Goal: Check status: Check status

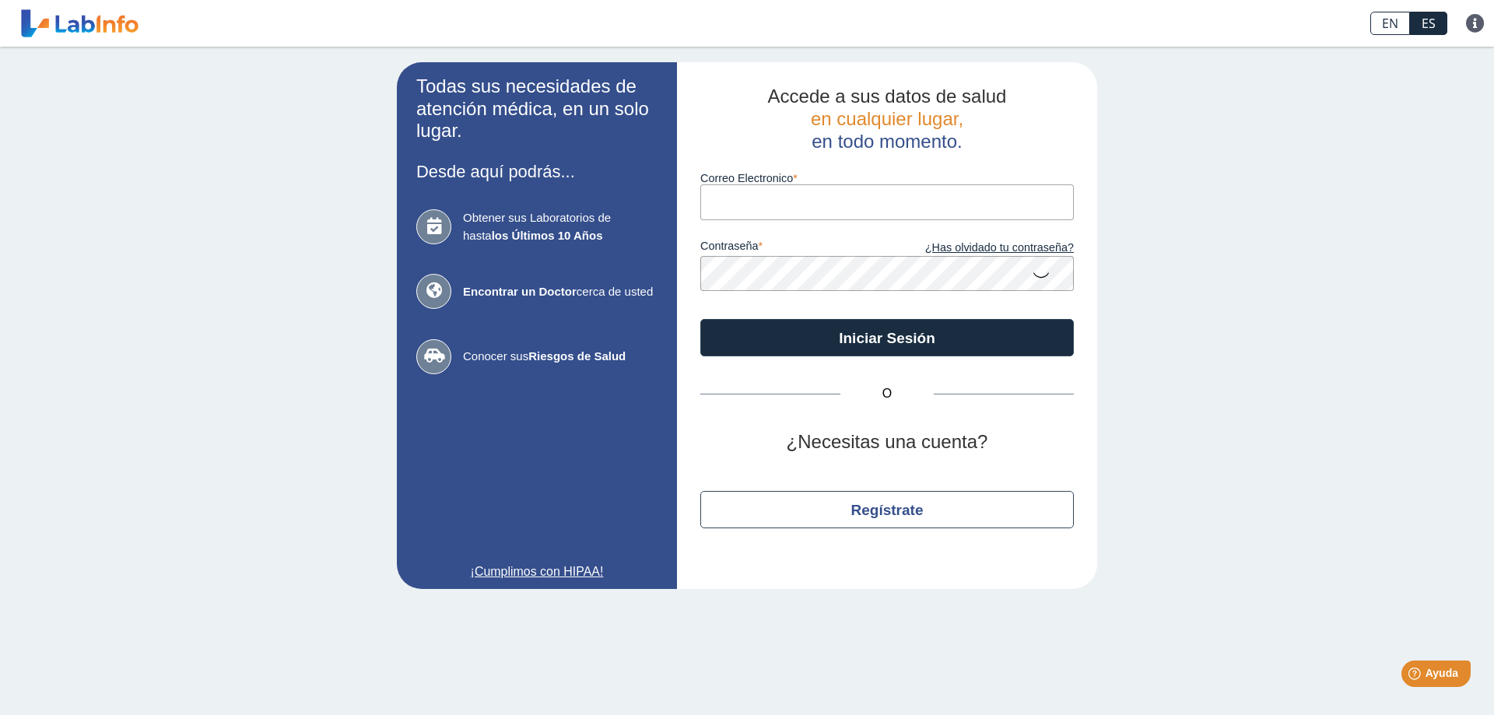
click at [780, 201] on input "Correo Electronico" at bounding box center [888, 201] width 374 height 35
type input "[EMAIL_ADDRESS][DOMAIN_NAME]"
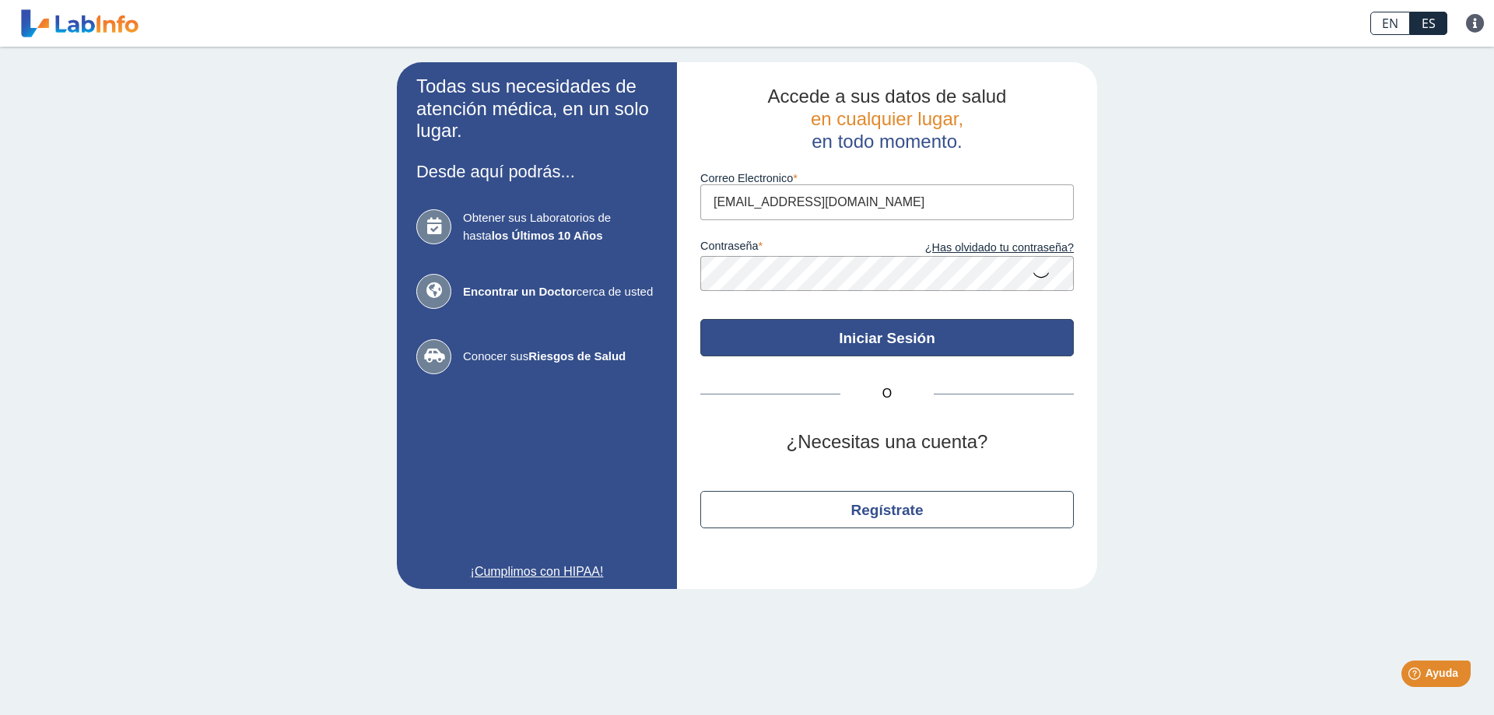
click at [824, 337] on button "Iniciar Sesión" at bounding box center [888, 337] width 374 height 37
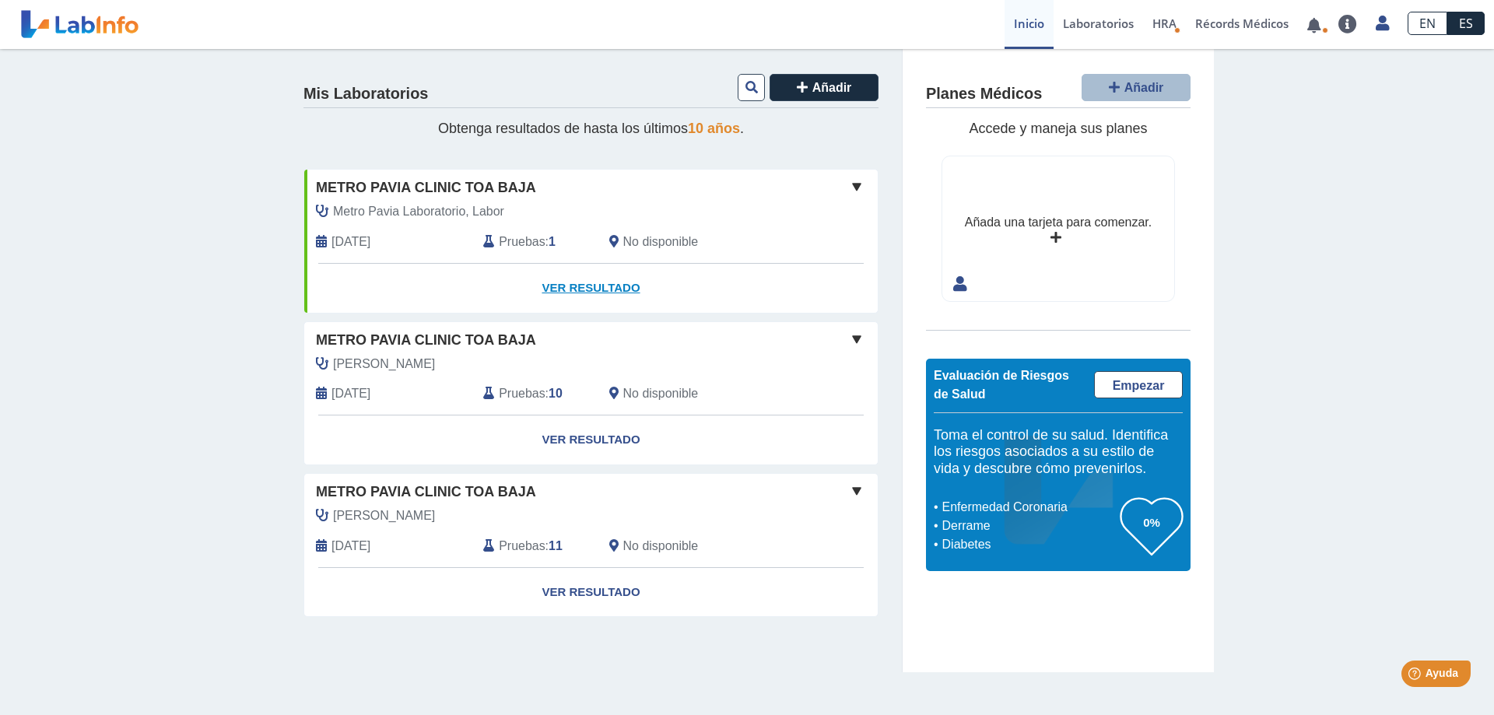
click at [578, 282] on link "Ver Resultado" at bounding box center [591, 288] width 574 height 49
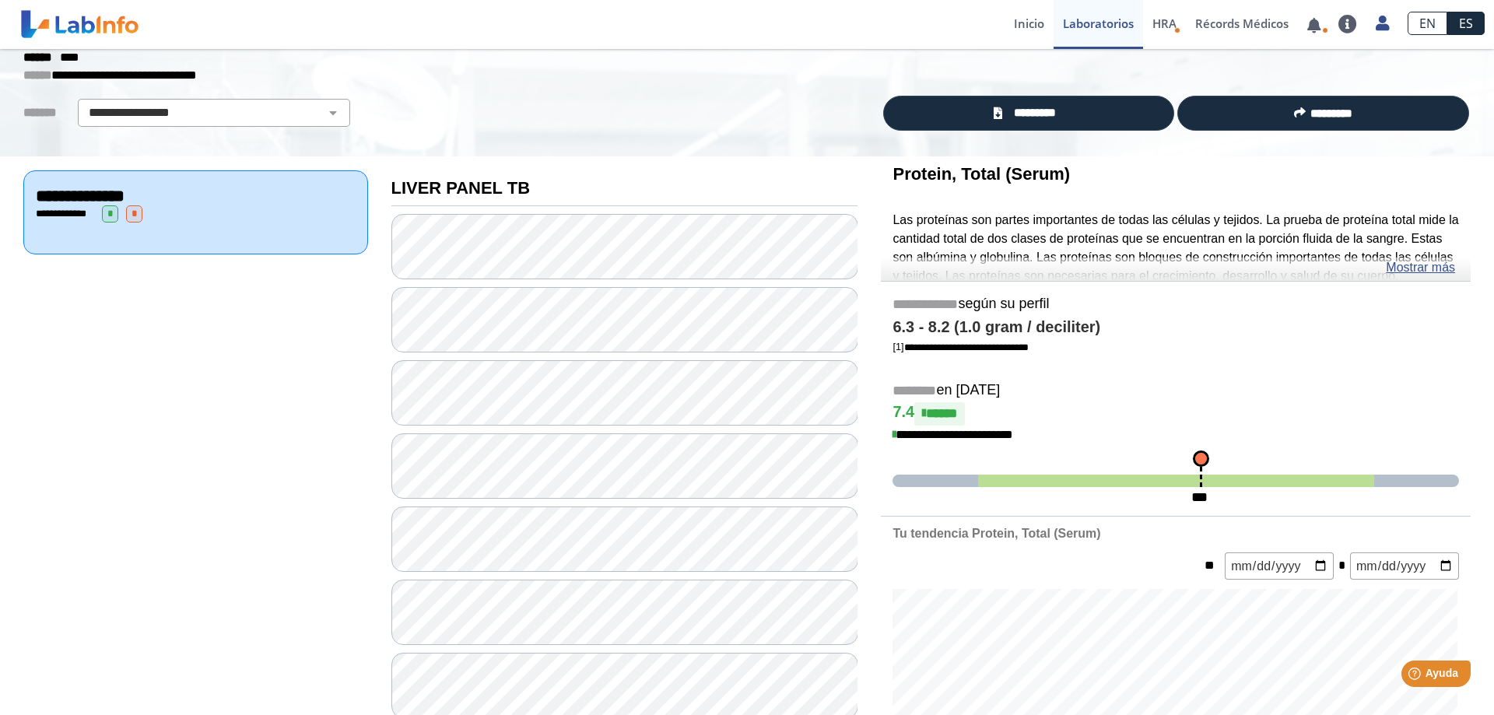
scroll to position [79, 0]
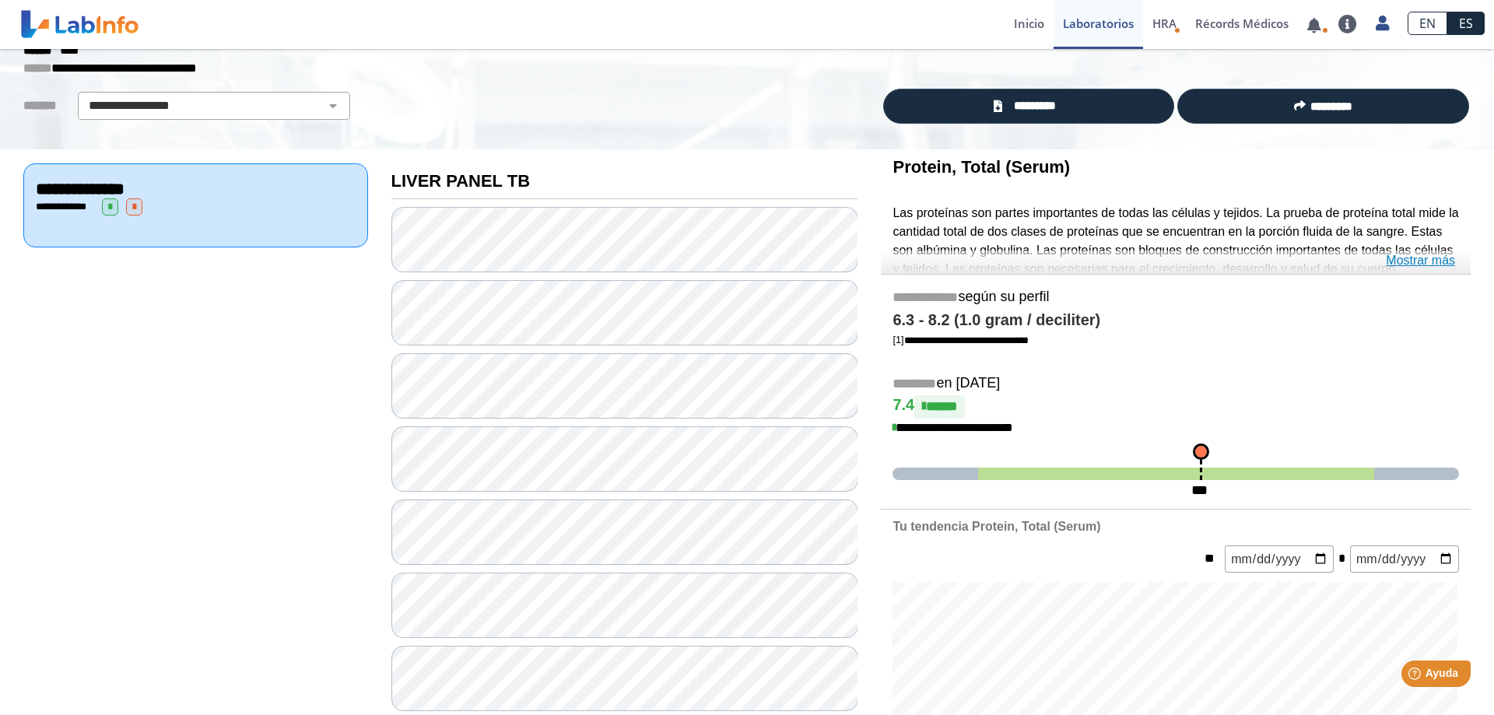
click at [1417, 262] on link "Mostrar más" at bounding box center [1420, 260] width 69 height 19
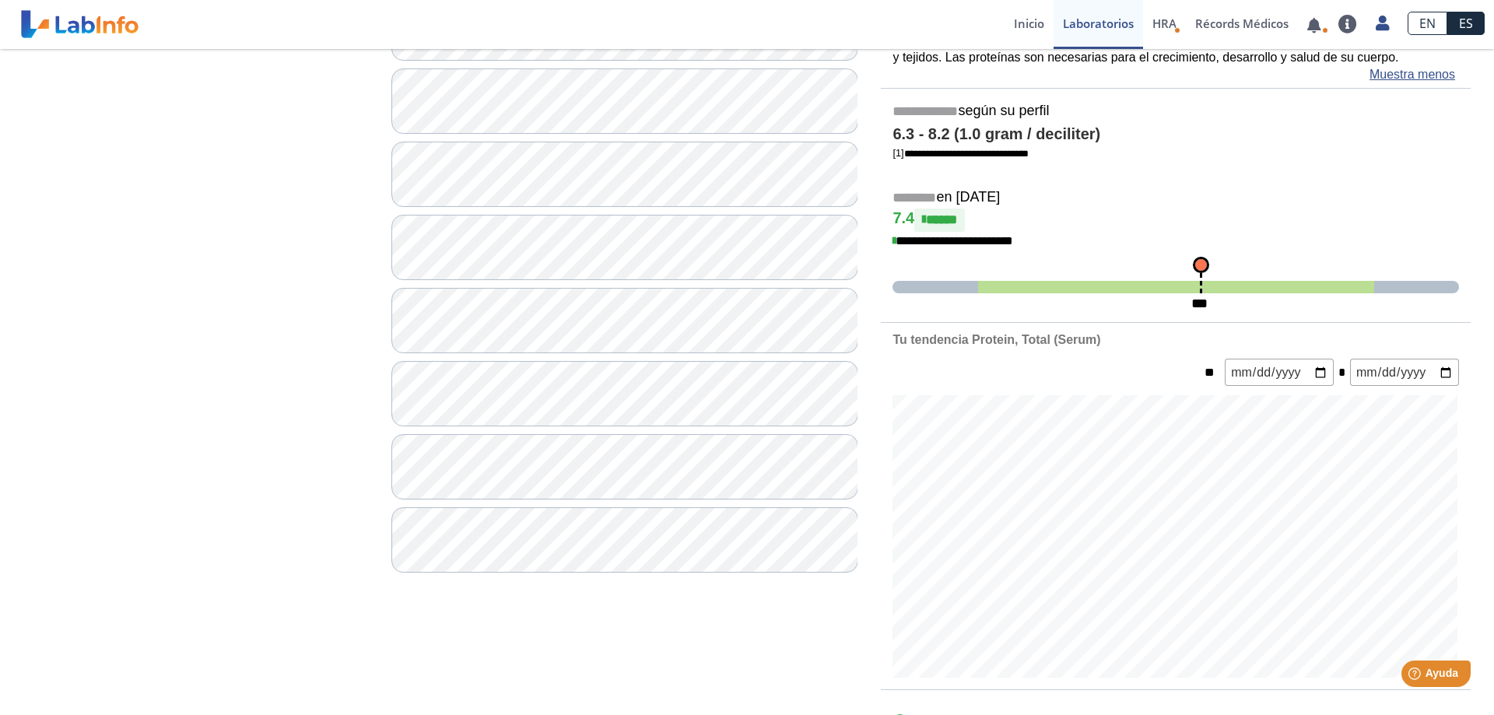
scroll to position [371, 0]
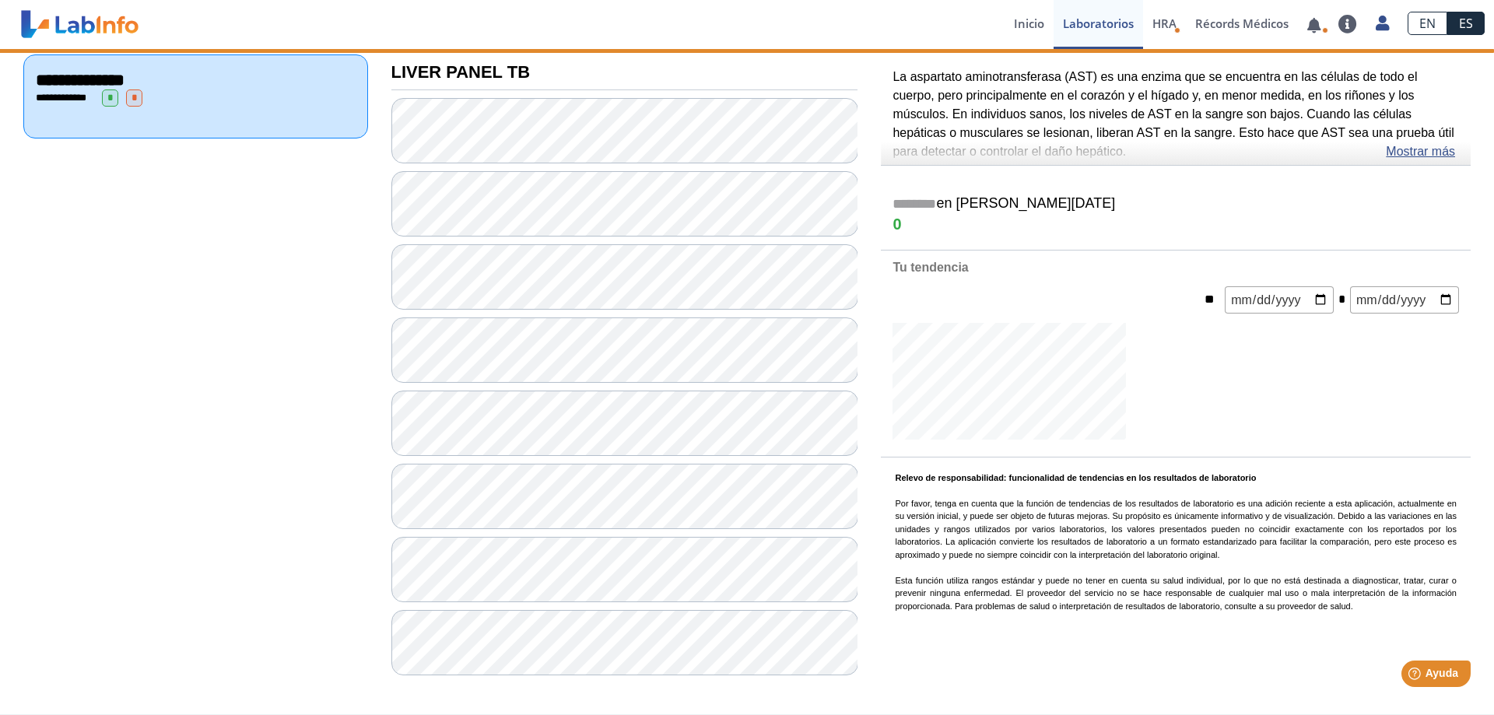
scroll to position [188, 0]
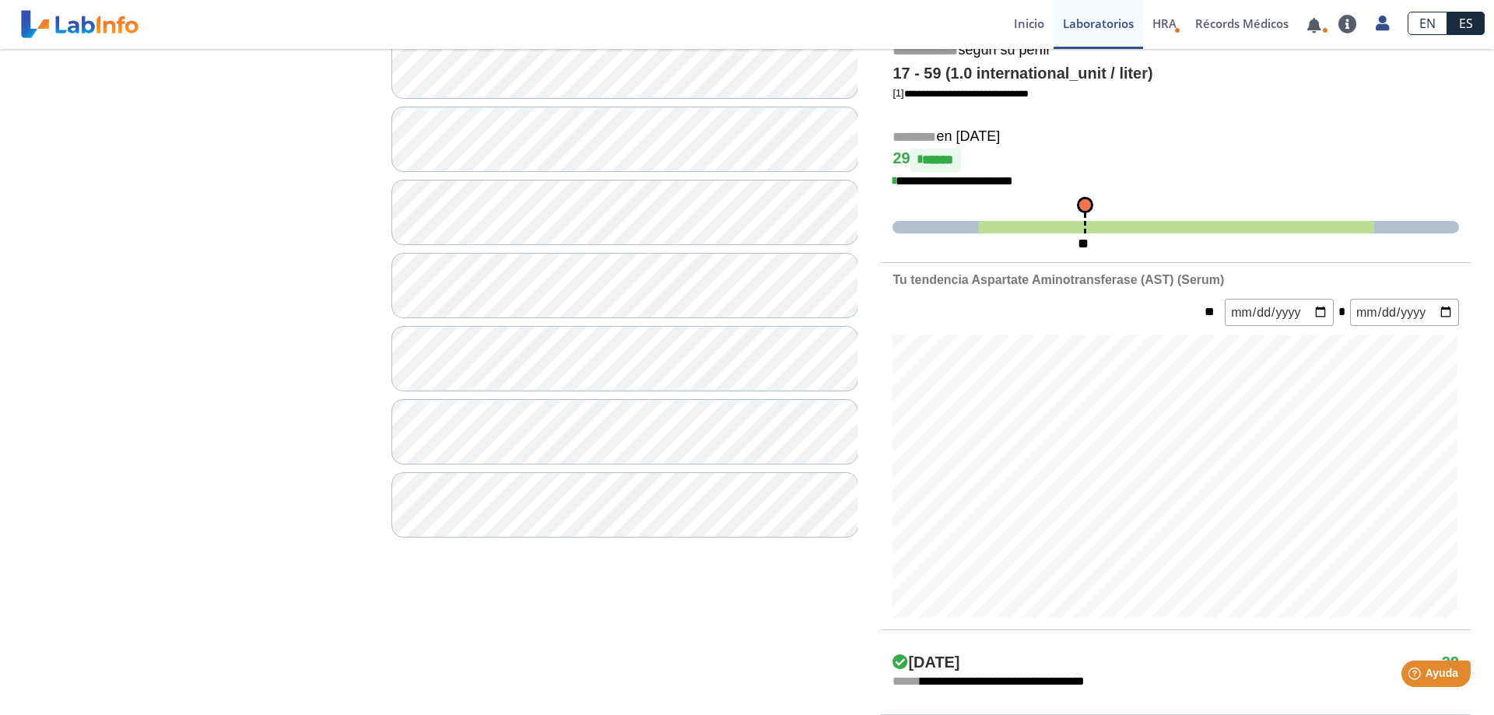
scroll to position [373, 0]
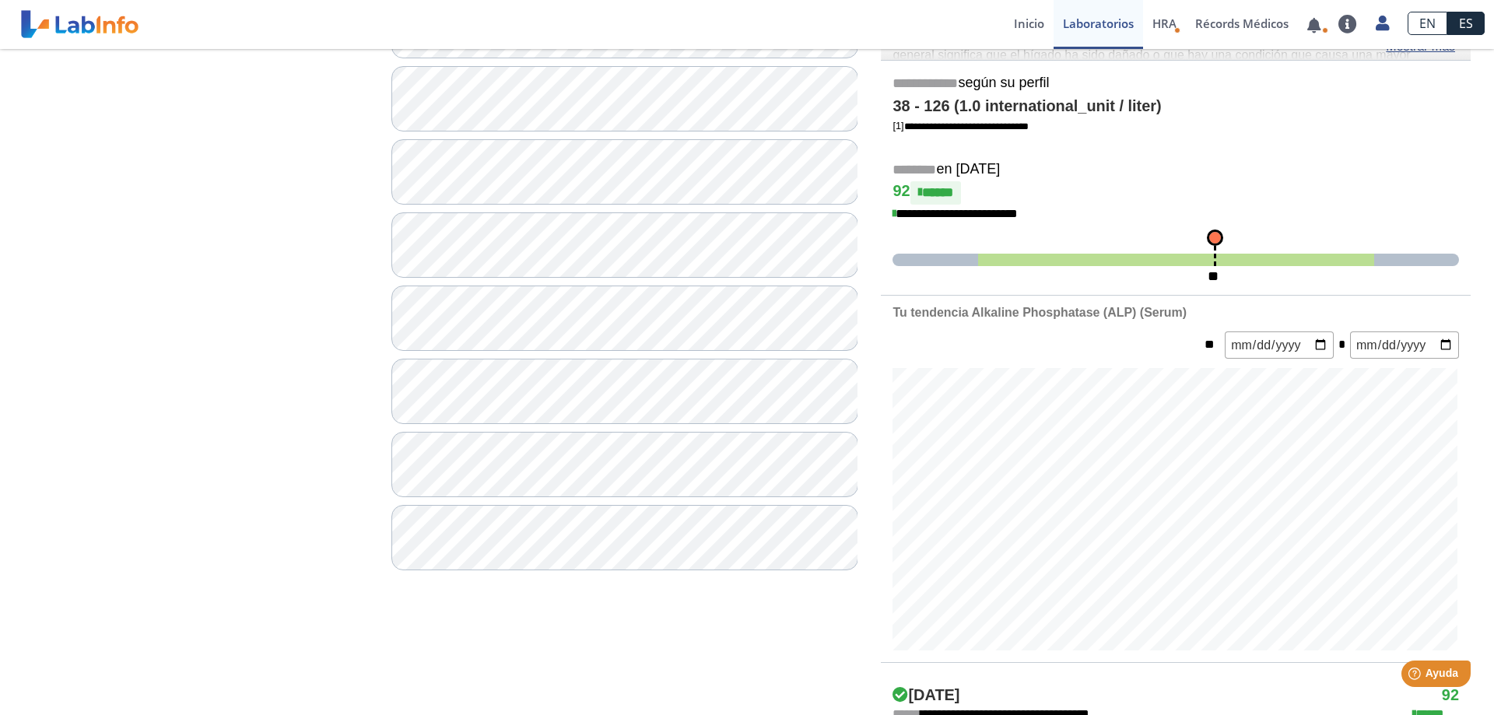
scroll to position [373, 0]
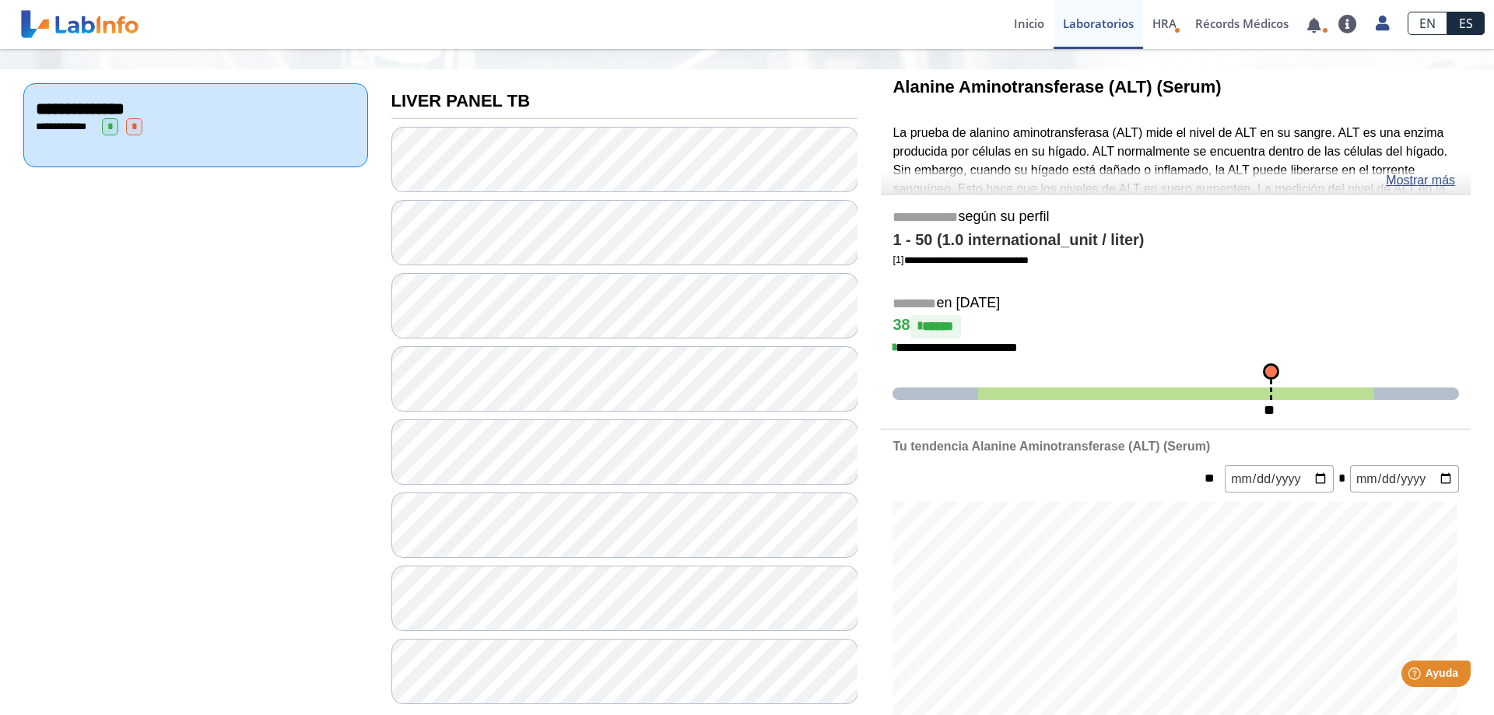
scroll to position [108, 0]
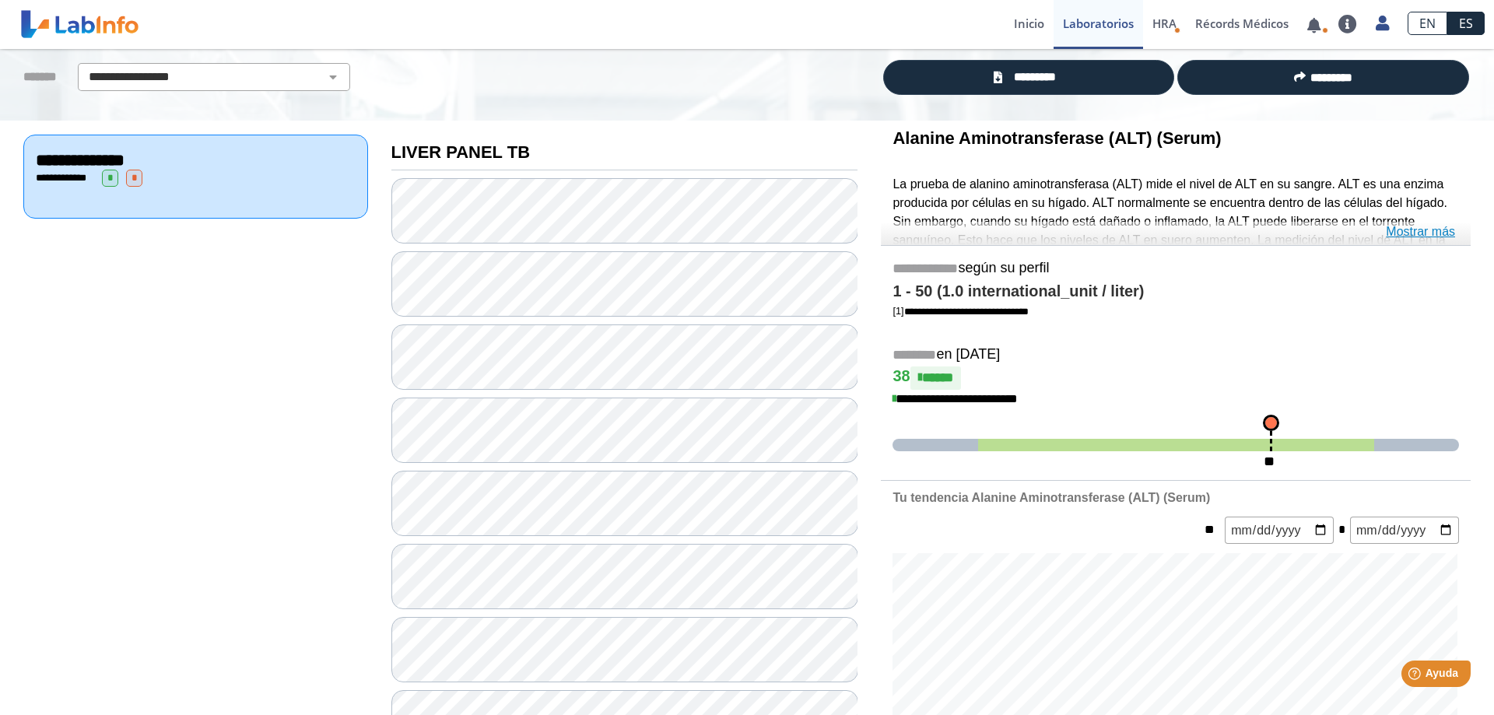
click at [1421, 234] on link "Mostrar más" at bounding box center [1420, 232] width 69 height 19
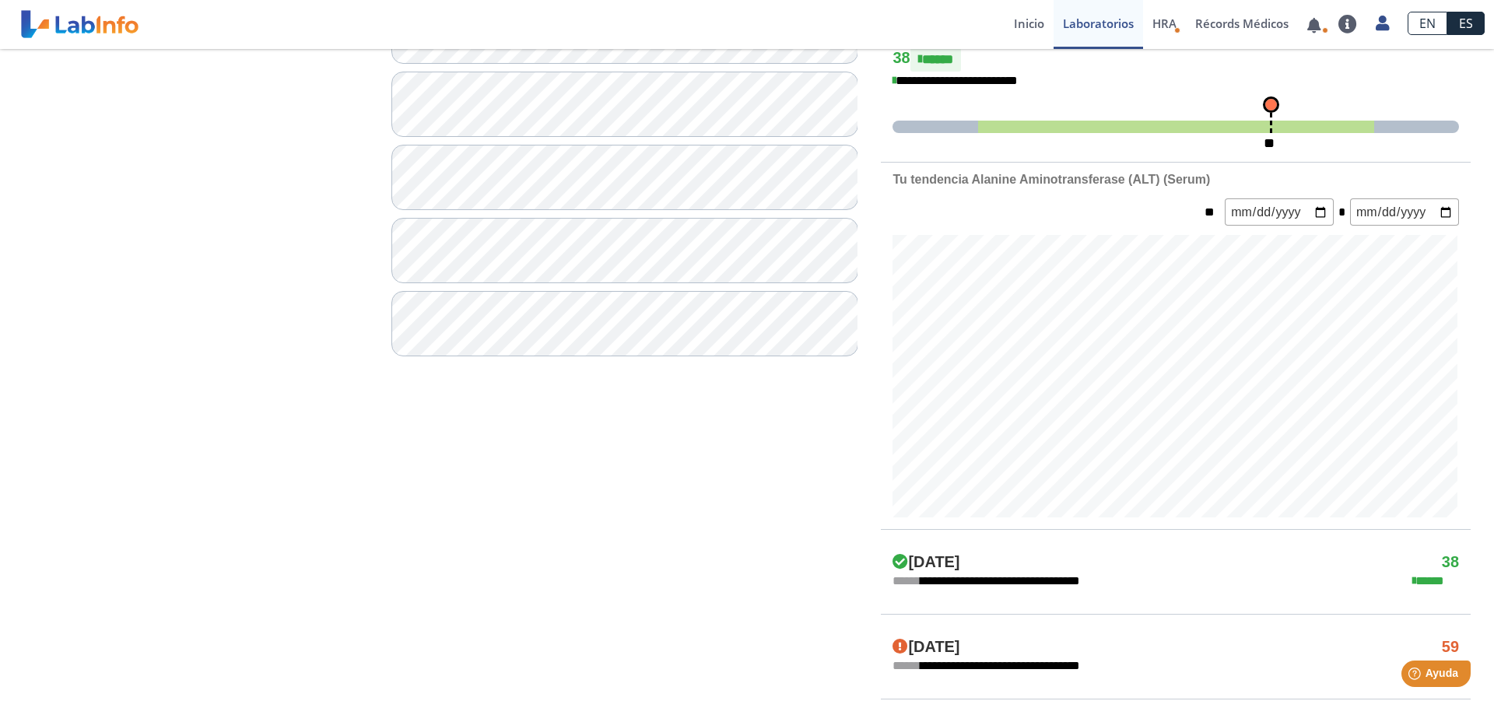
scroll to position [532, 0]
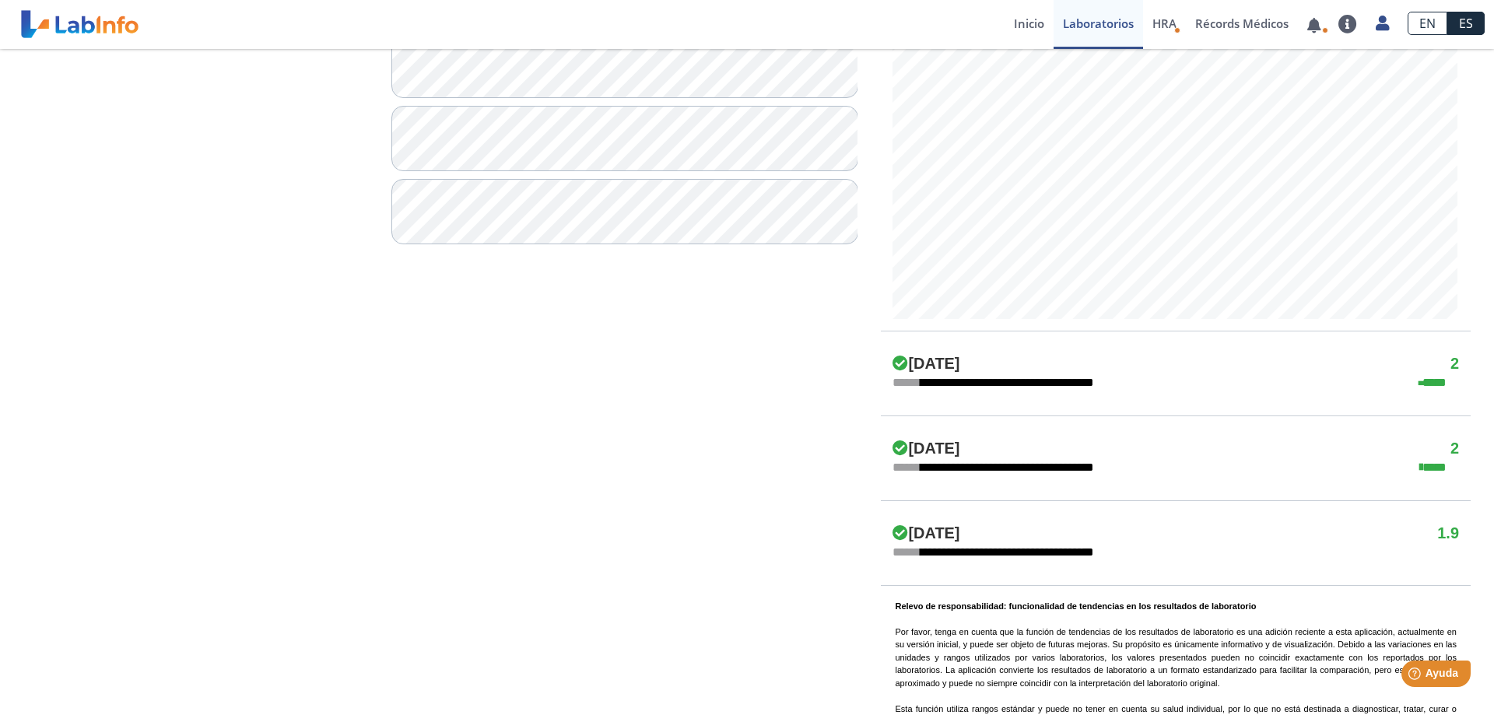
scroll to position [664, 0]
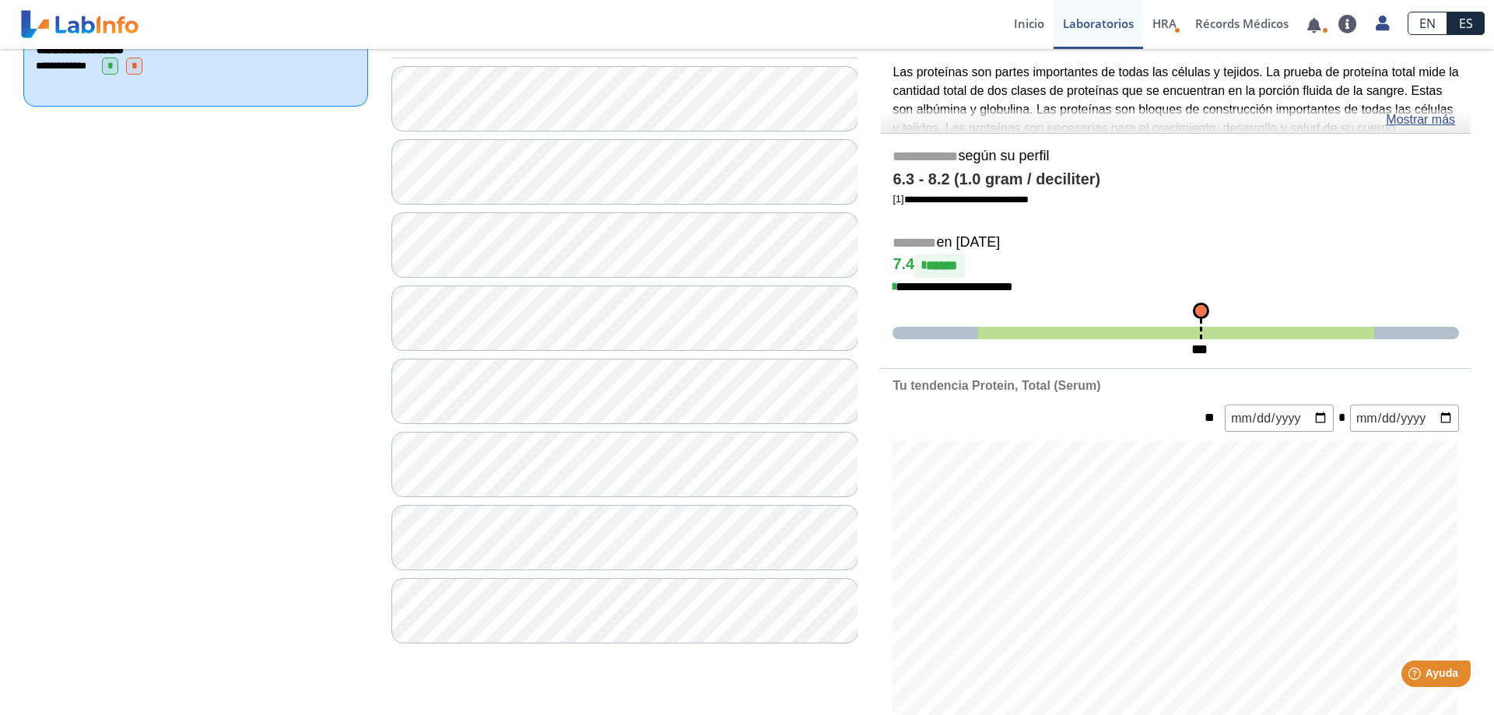
scroll to position [185, 0]
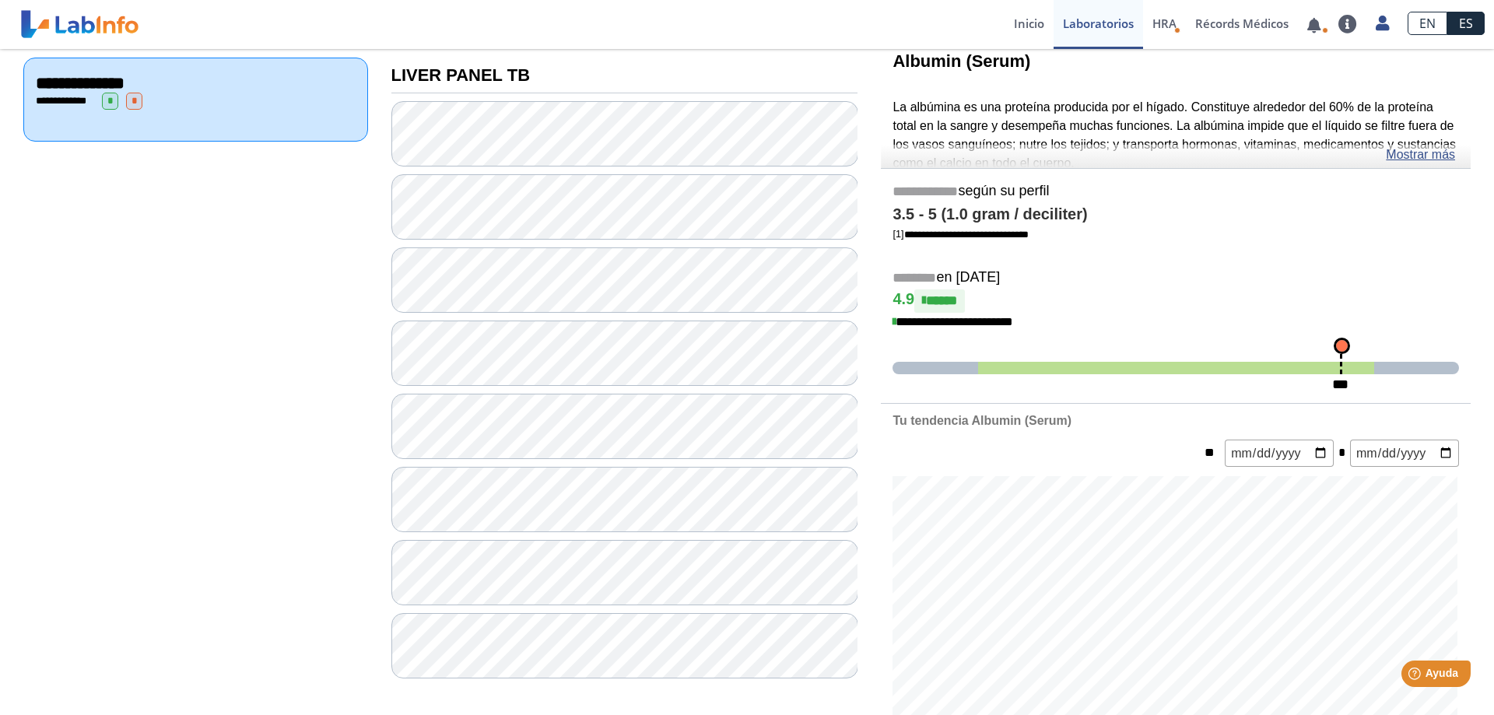
scroll to position [265, 0]
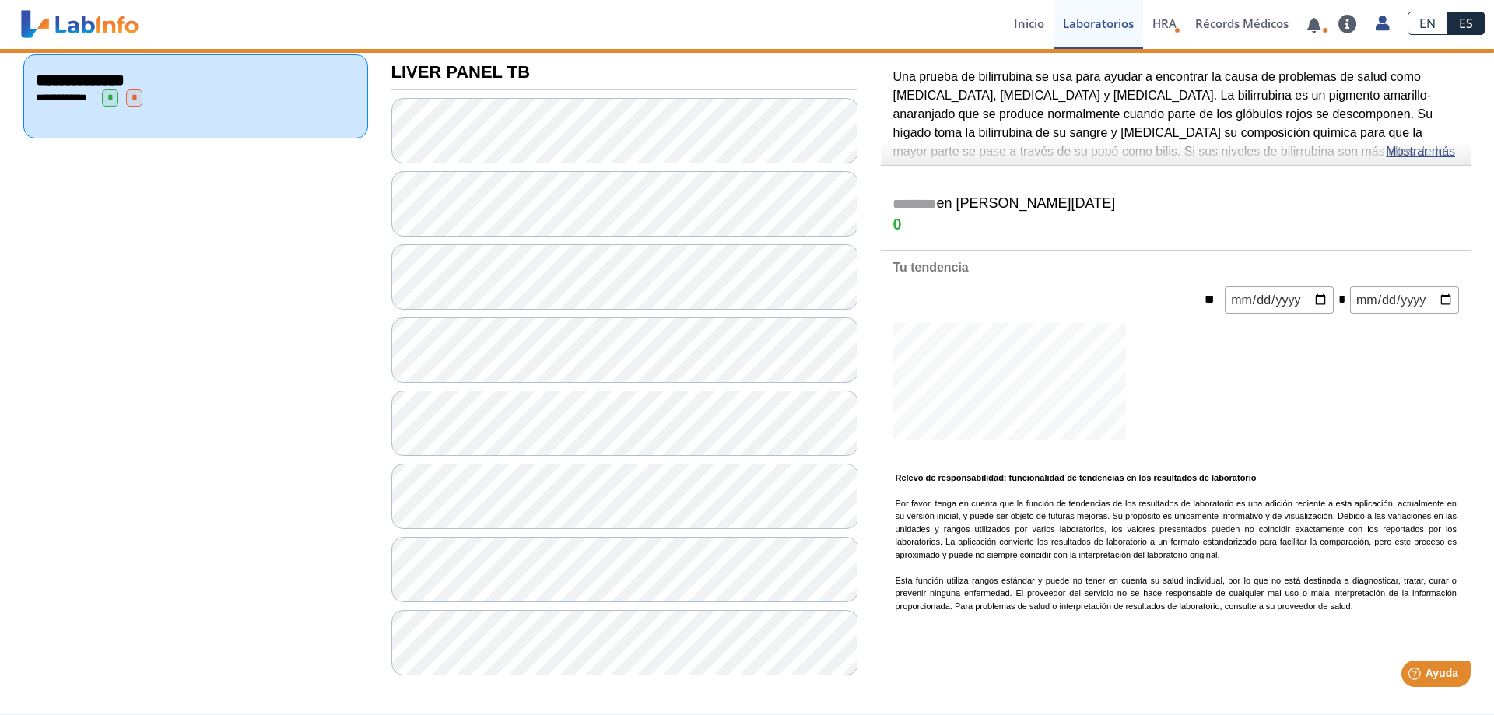
scroll to position [188, 0]
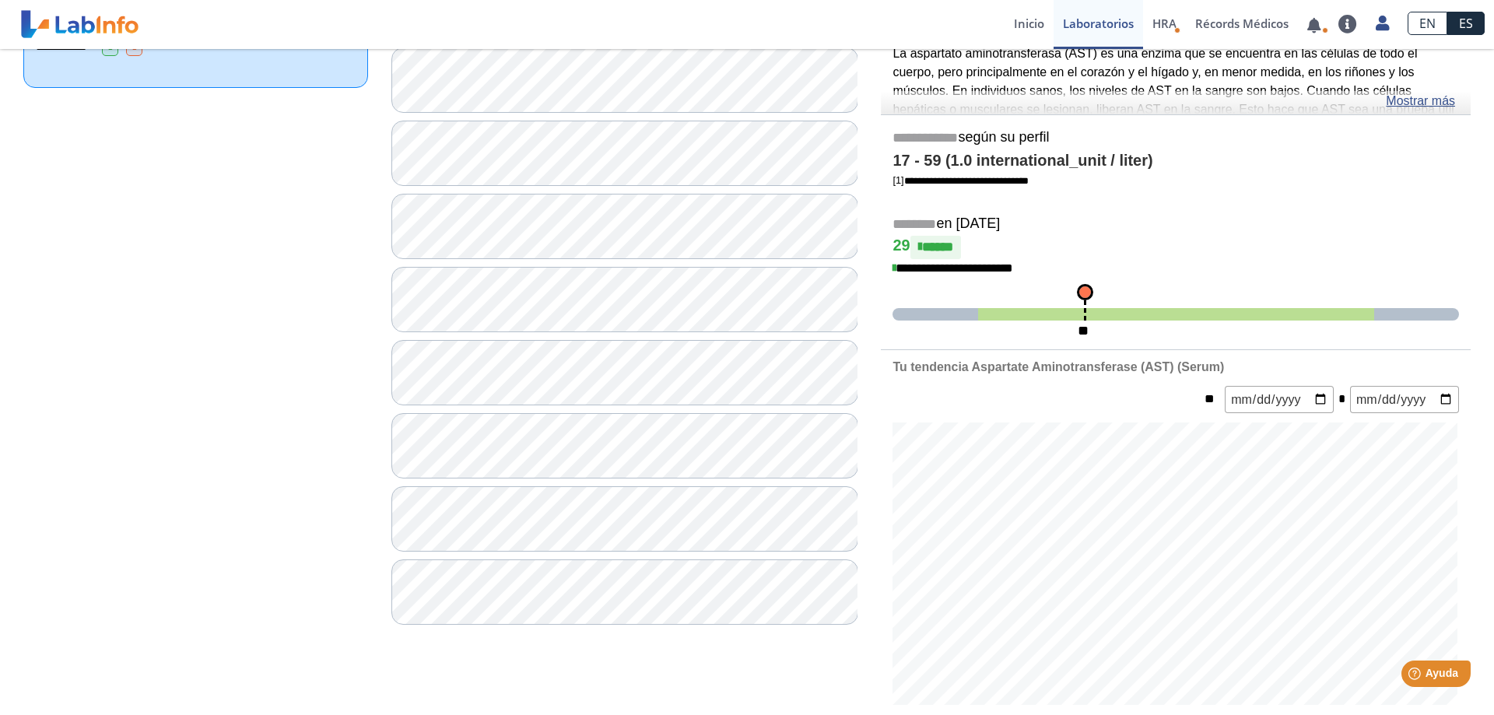
scroll to position [241, 0]
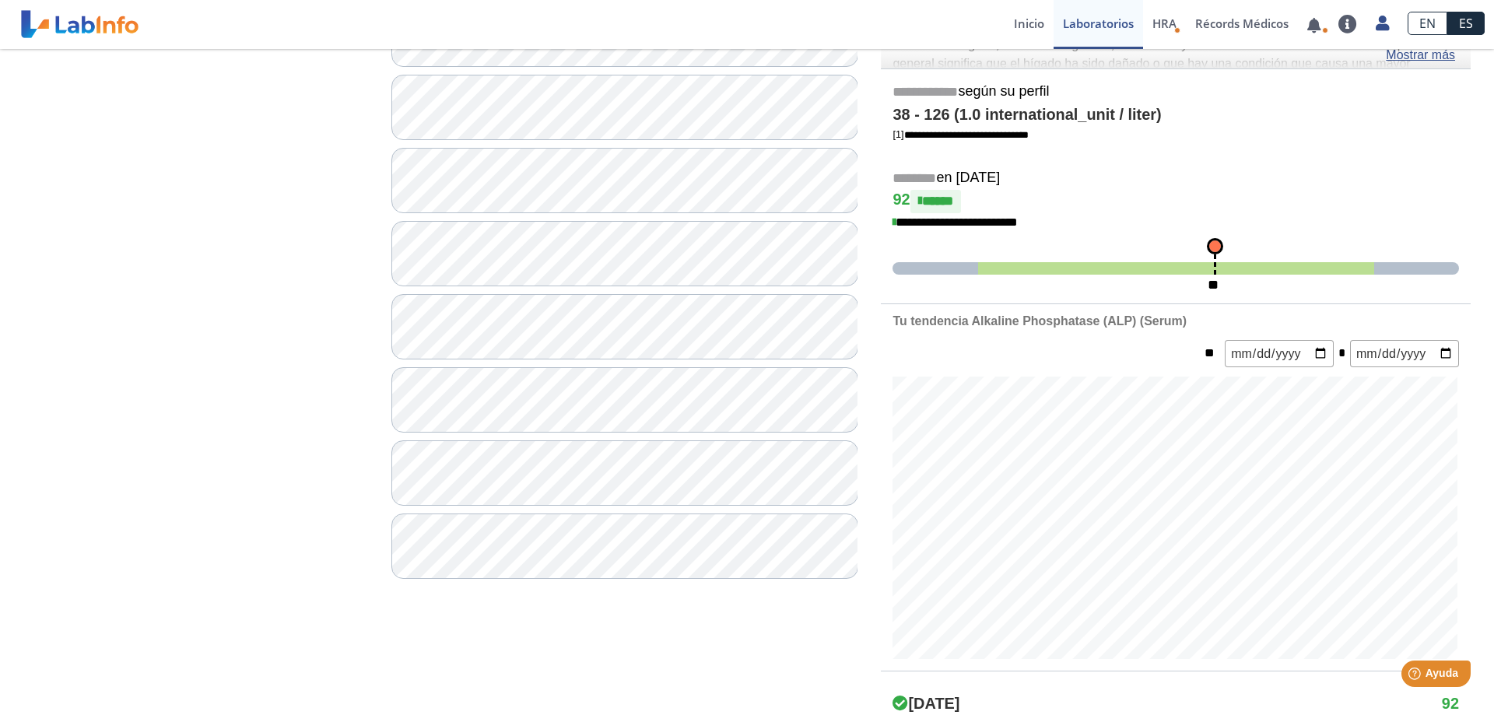
scroll to position [293, 0]
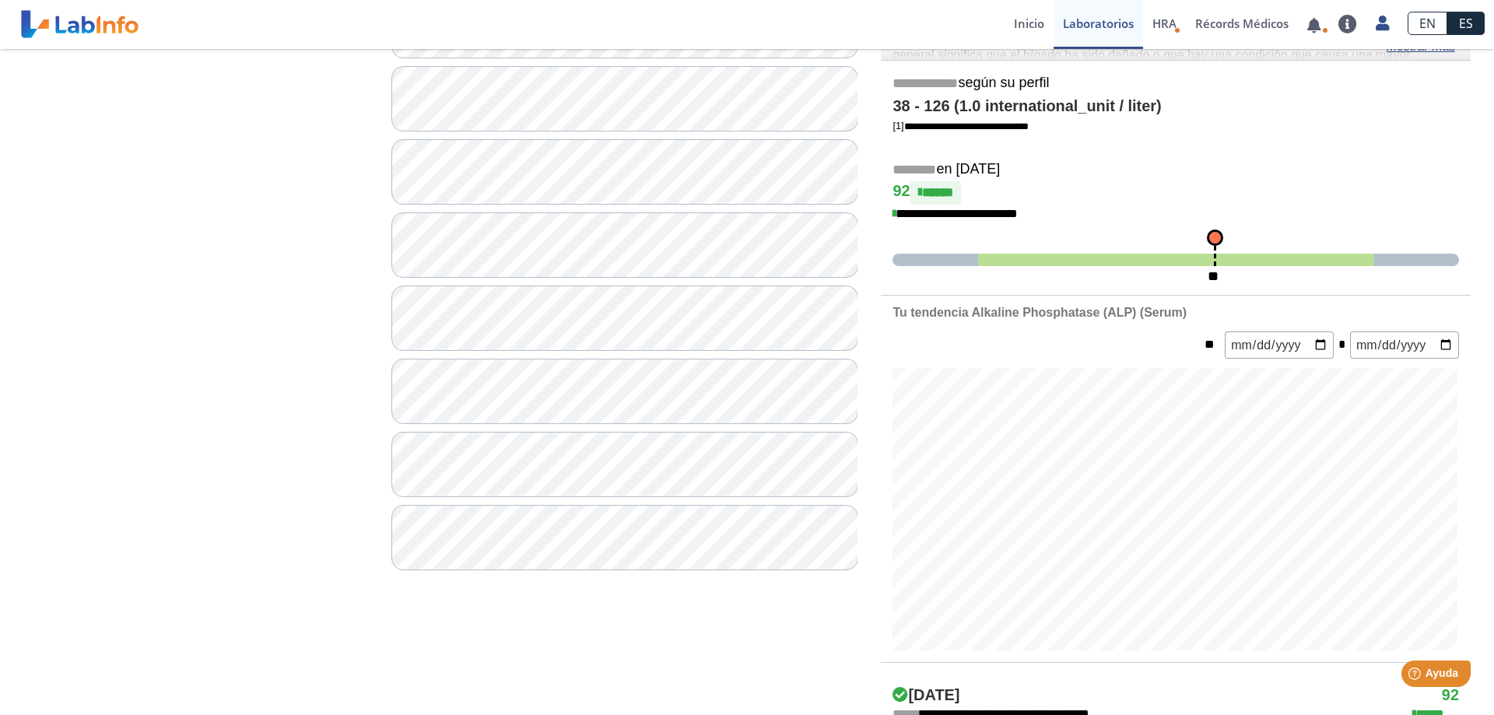
scroll to position [188, 0]
